Goal: Information Seeking & Learning: Understand process/instructions

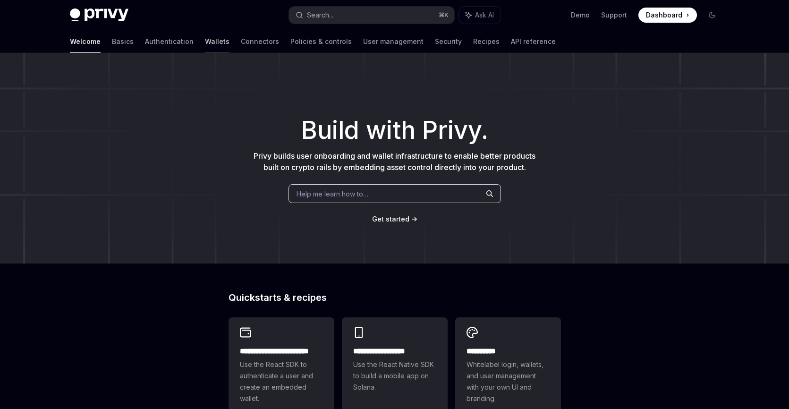
click at [205, 42] on link "Wallets" at bounding box center [217, 41] width 25 height 23
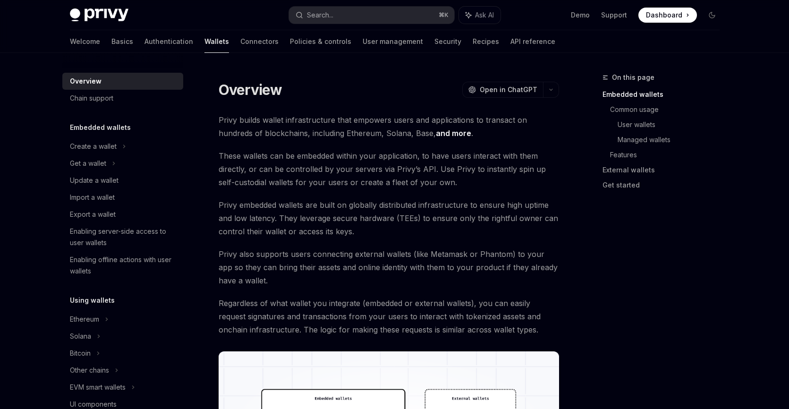
scroll to position [12, 0]
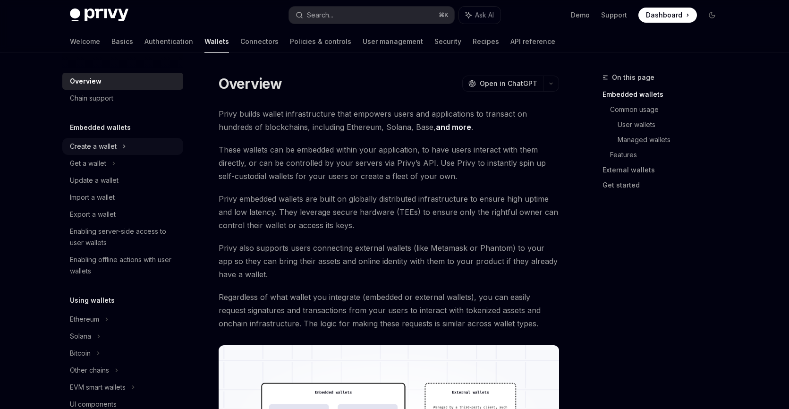
click at [104, 145] on div "Create a wallet" at bounding box center [93, 146] width 47 height 11
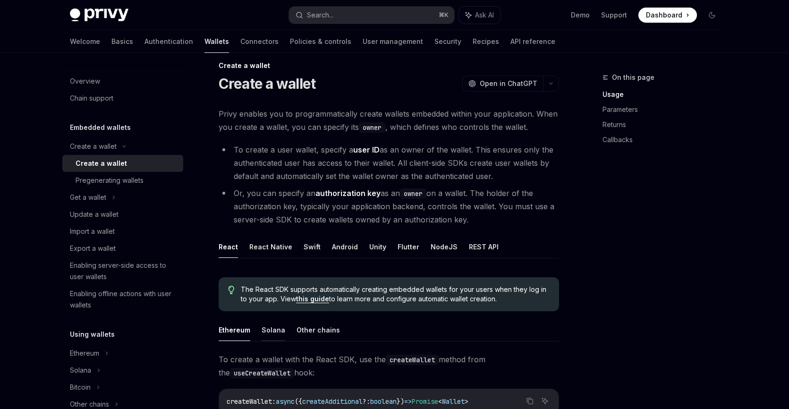
click at [276, 328] on button "Solana" at bounding box center [274, 330] width 24 height 22
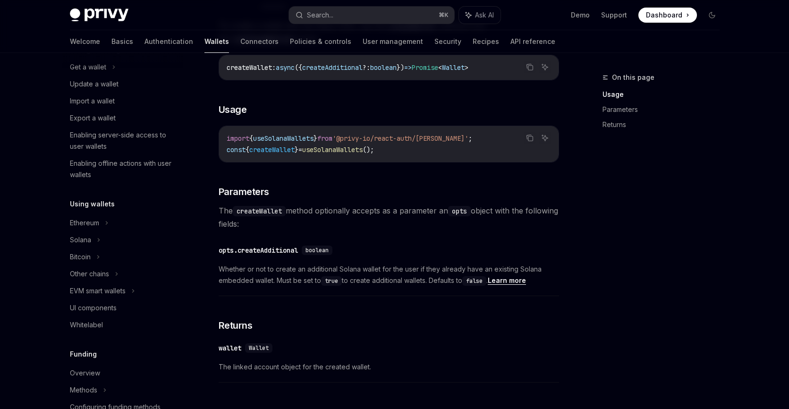
scroll to position [167, 0]
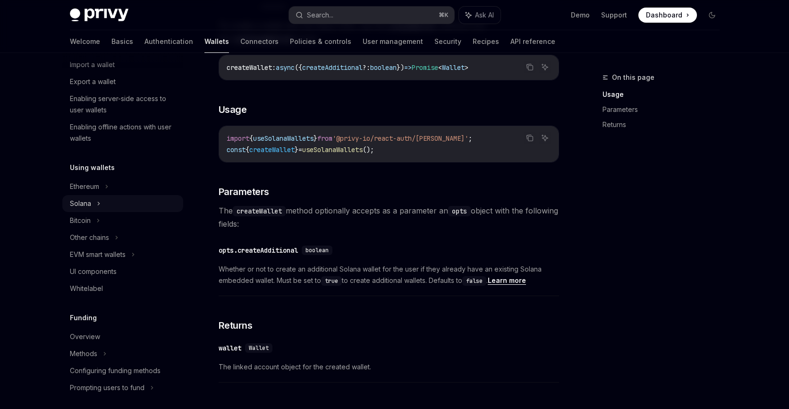
click at [87, 36] on div "Solana" at bounding box center [88, 30] width 36 height 11
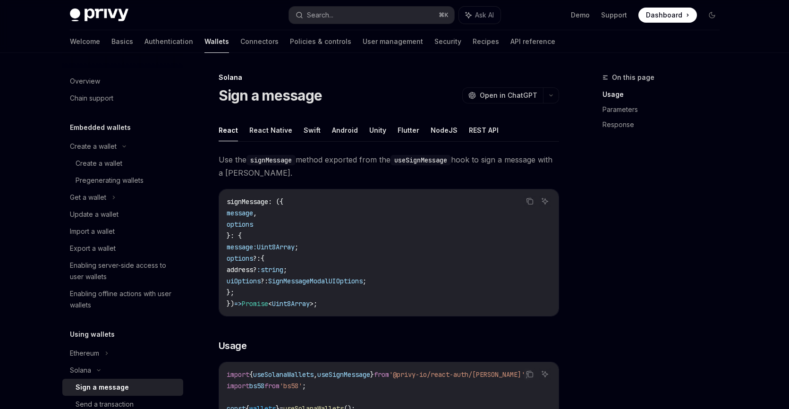
type textarea "*"
